Goal: Communication & Community: Answer question/provide support

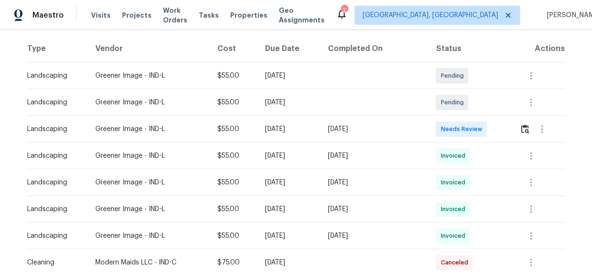
scroll to position [113, 0]
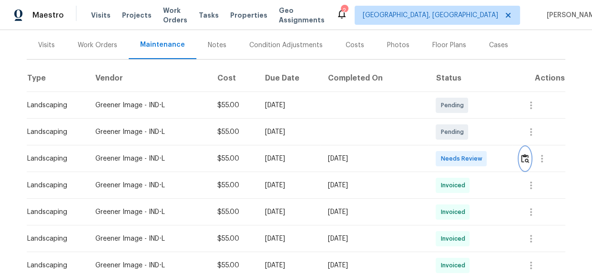
click at [521, 158] on img "button" at bounding box center [525, 158] width 8 height 9
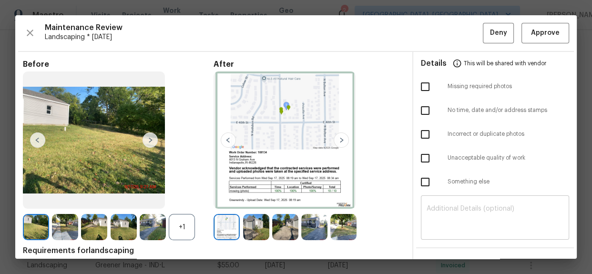
click at [435, 224] on textarea at bounding box center [495, 219] width 137 height 27
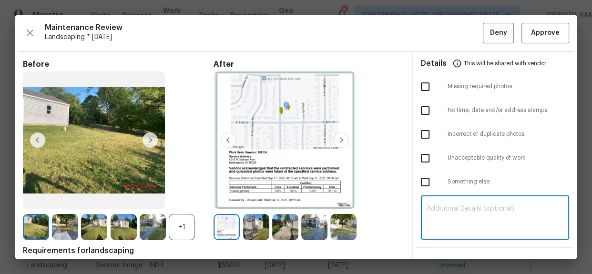
paste textarea "Maintenance Audit Team: Hello! Unfortunately, this landscaping visit completed …"
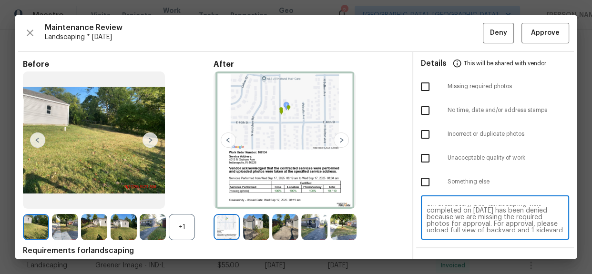
scroll to position [0, 0]
type textarea "Maintenance Audit Team: Hello! Unfortunately, this landscaping visit completed …"
click at [417, 84] on input "checkbox" at bounding box center [425, 87] width 20 height 20
checkbox input "true"
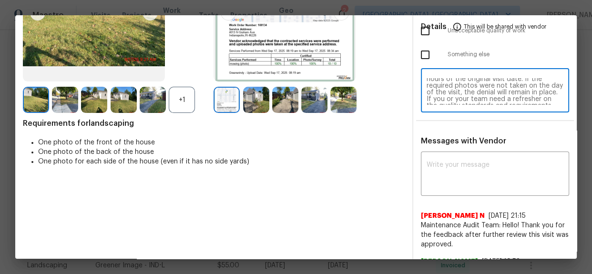
scroll to position [130, 0]
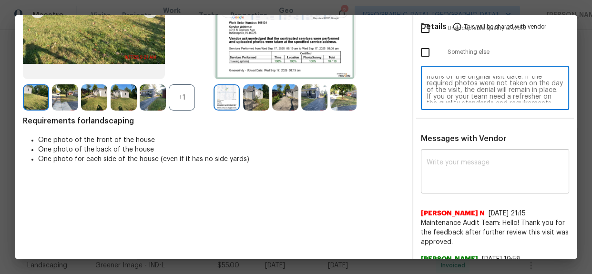
type textarea "Maintenance Audit Team: Hello! Unfortunately, this landscaping visit completed …"
click at [460, 172] on textarea at bounding box center [495, 172] width 137 height 27
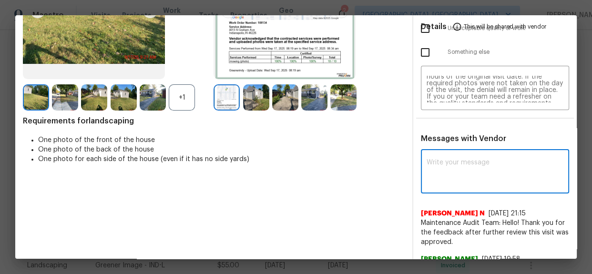
paste textarea "Maintenance Audit Team: Hello! Unfortunately, this landscaping visit completed …"
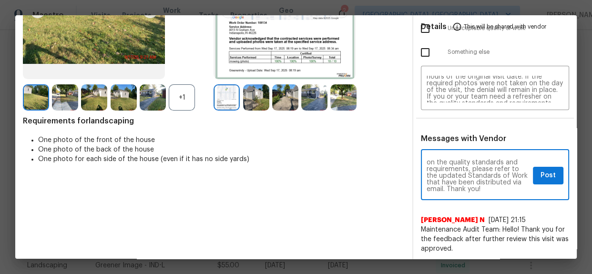
scroll to position [60, 0]
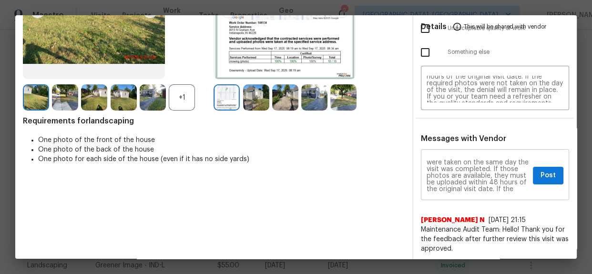
drag, startPoint x: 482, startPoint y: 156, endPoint x: 498, endPoint y: 165, distance: 18.6
click at [498, 165] on textarea "Maintenance Audit Team: Hello! Unfortunately, this landscaping visit completed …" at bounding box center [478, 175] width 103 height 33
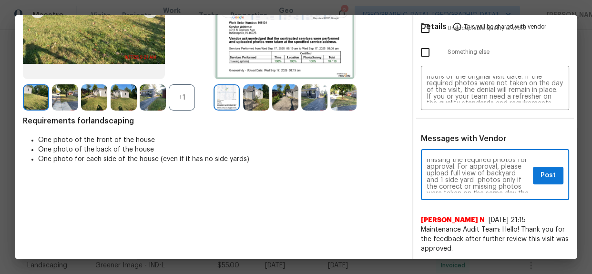
scroll to position [34, 0]
type textarea "Maintenance Audit Team: Hello! Unfortunately, this landscaping visit completed …"
click at [541, 170] on span "Post" at bounding box center [548, 176] width 15 height 12
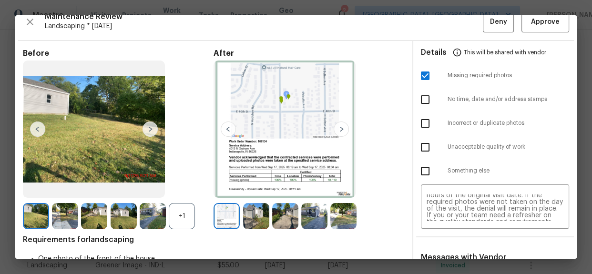
scroll to position [0, 0]
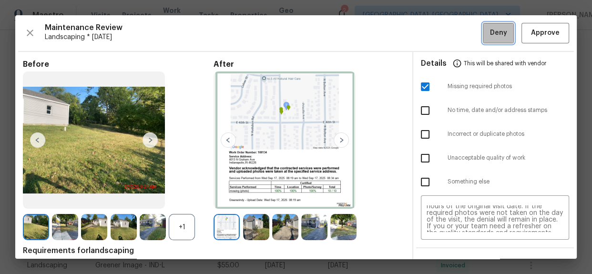
click at [492, 31] on span "Deny" at bounding box center [498, 33] width 17 height 12
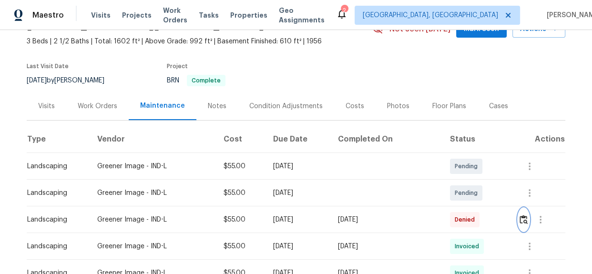
scroll to position [130, 0]
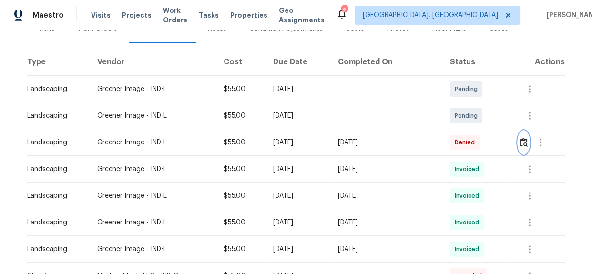
click at [521, 142] on img "button" at bounding box center [524, 142] width 8 height 9
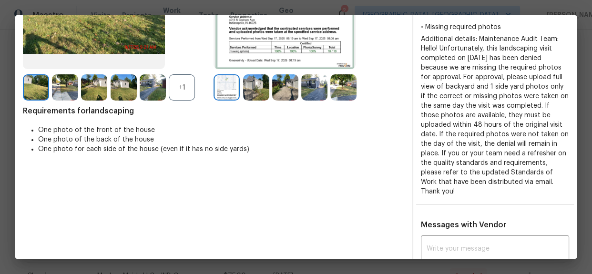
scroll to position [173, 0]
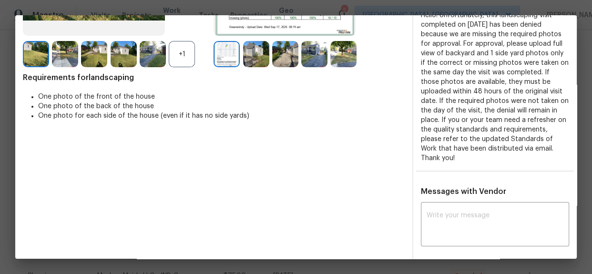
click at [339, 56] on img at bounding box center [343, 54] width 26 height 26
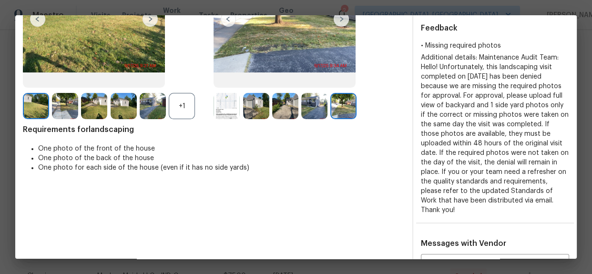
scroll to position [0, 0]
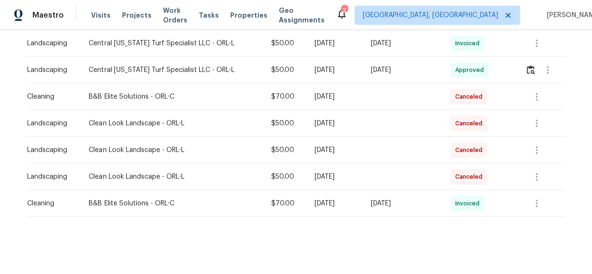
scroll to position [135, 0]
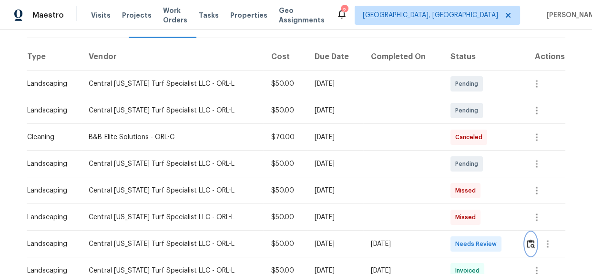
click at [527, 242] on img "button" at bounding box center [531, 243] width 8 height 9
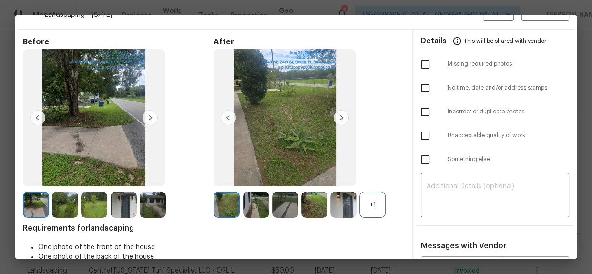
scroll to position [78, 0]
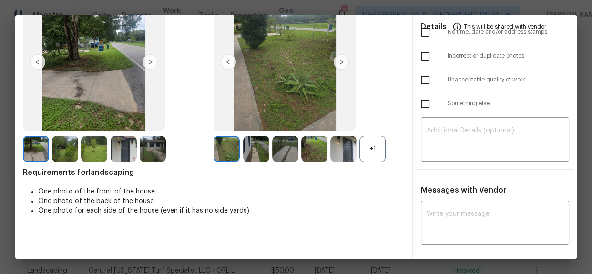
click at [372, 153] on div "+1" at bounding box center [373, 149] width 26 height 26
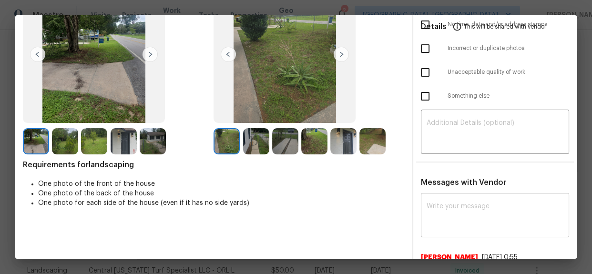
scroll to position [86, 0]
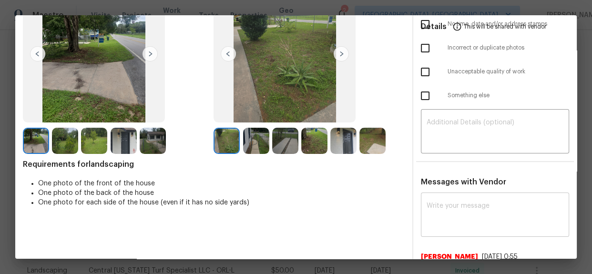
click at [435, 209] on textarea at bounding box center [495, 216] width 137 height 27
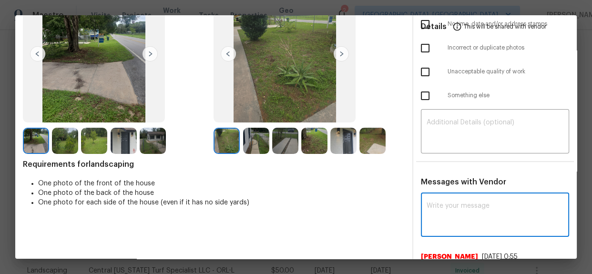
paste textarea "Maintenance Audit Team: Hello! Unfortunately, this landscaping visit completed …"
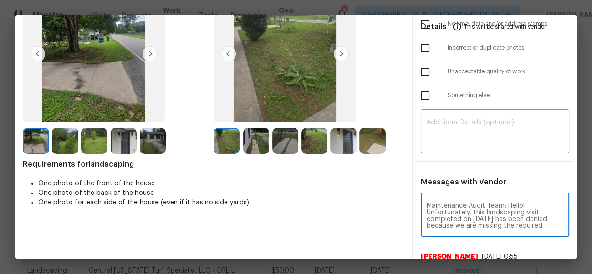
scroll to position [140, 0]
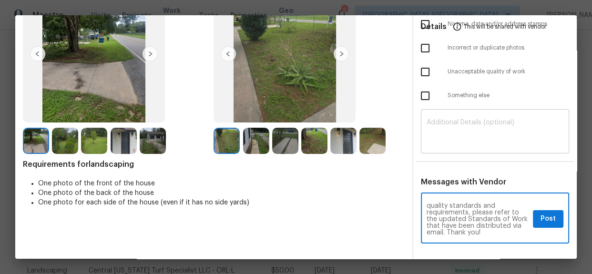
type textarea "Maintenance Audit Team: Hello! Unfortunately, this landscaping visit completed …"
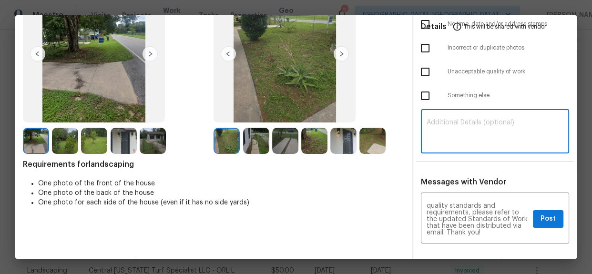
click at [446, 143] on textarea at bounding box center [495, 132] width 137 height 27
paste textarea "Maintenance Audit Team: Hello! Unfortunately, this landscaping visit completed …"
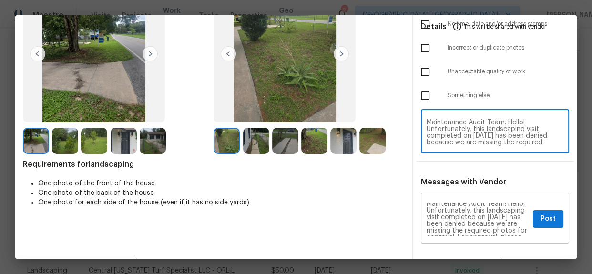
scroll to position [0, 0]
type textarea "Maintenance Audit Team: Hello! Unfortunately, this landscaping visit completed …"
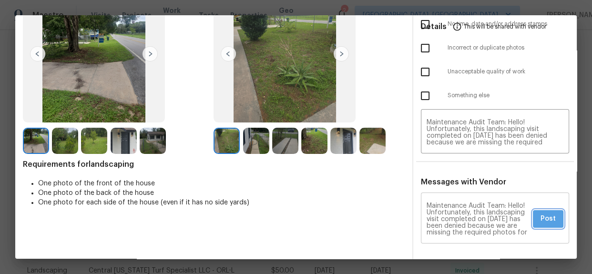
click at [542, 214] on span "Post" at bounding box center [548, 219] width 15 height 12
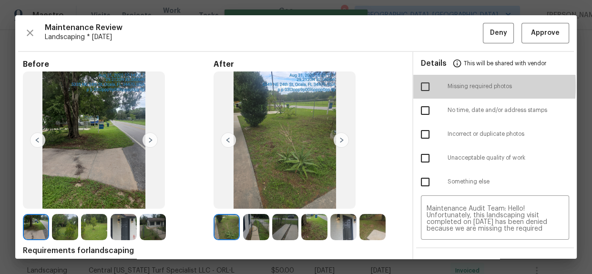
click at [420, 86] on input "checkbox" at bounding box center [425, 87] width 20 height 20
checkbox input "true"
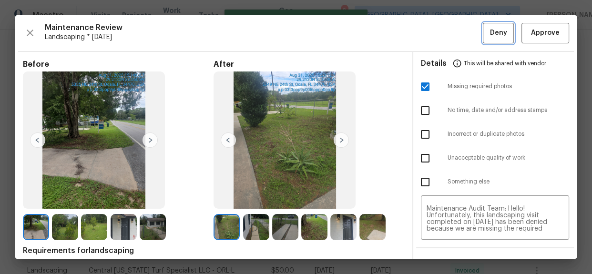
click at [491, 35] on span "Deny" at bounding box center [498, 33] width 17 height 12
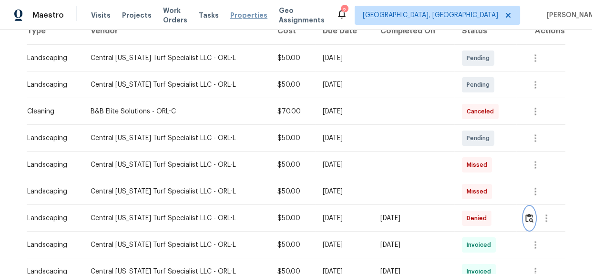
scroll to position [43, 0]
